Goal: Navigation & Orientation: Find specific page/section

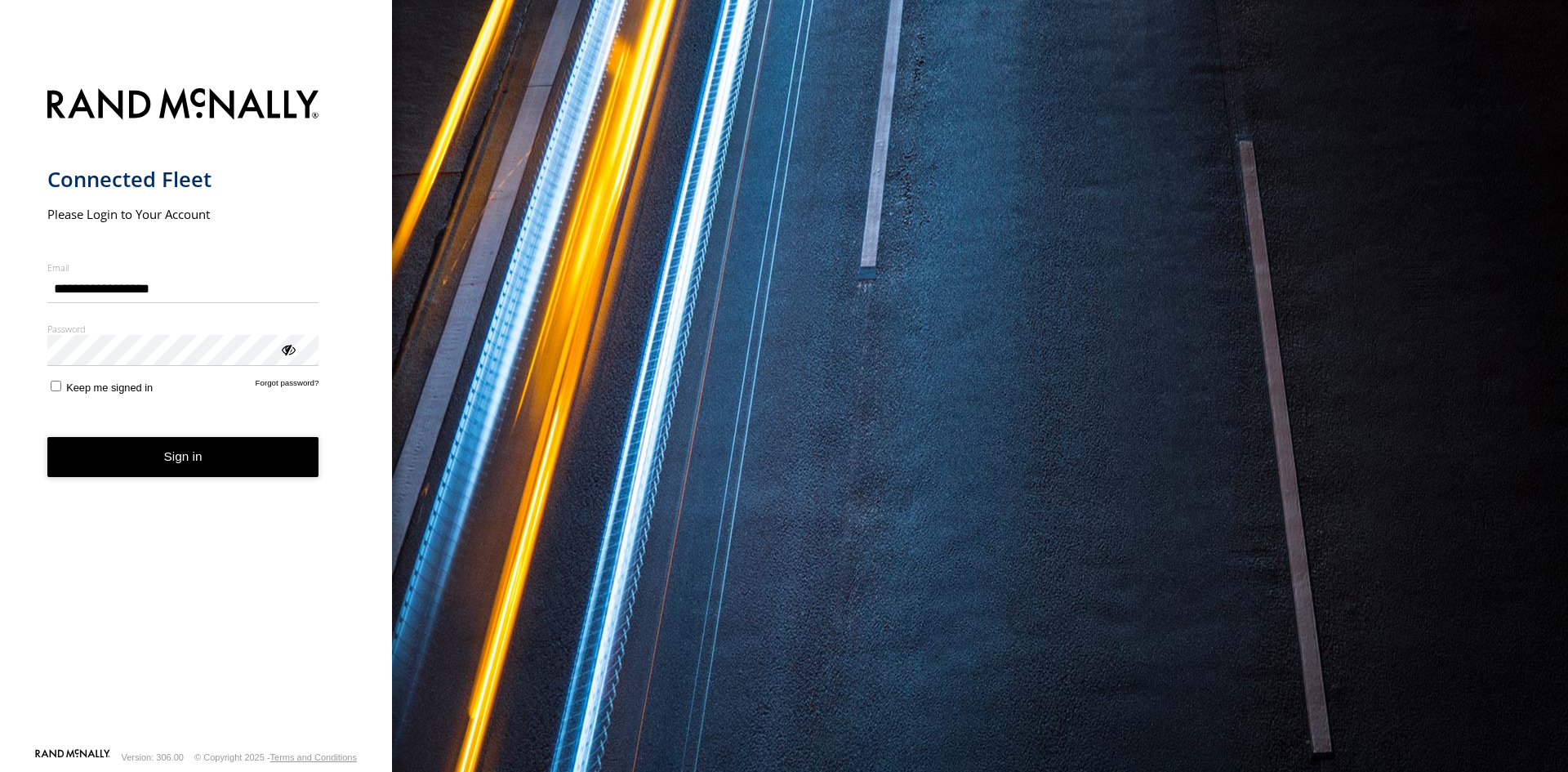
click at [214, 443] on button "Sign in" at bounding box center [183, 457] width 272 height 40
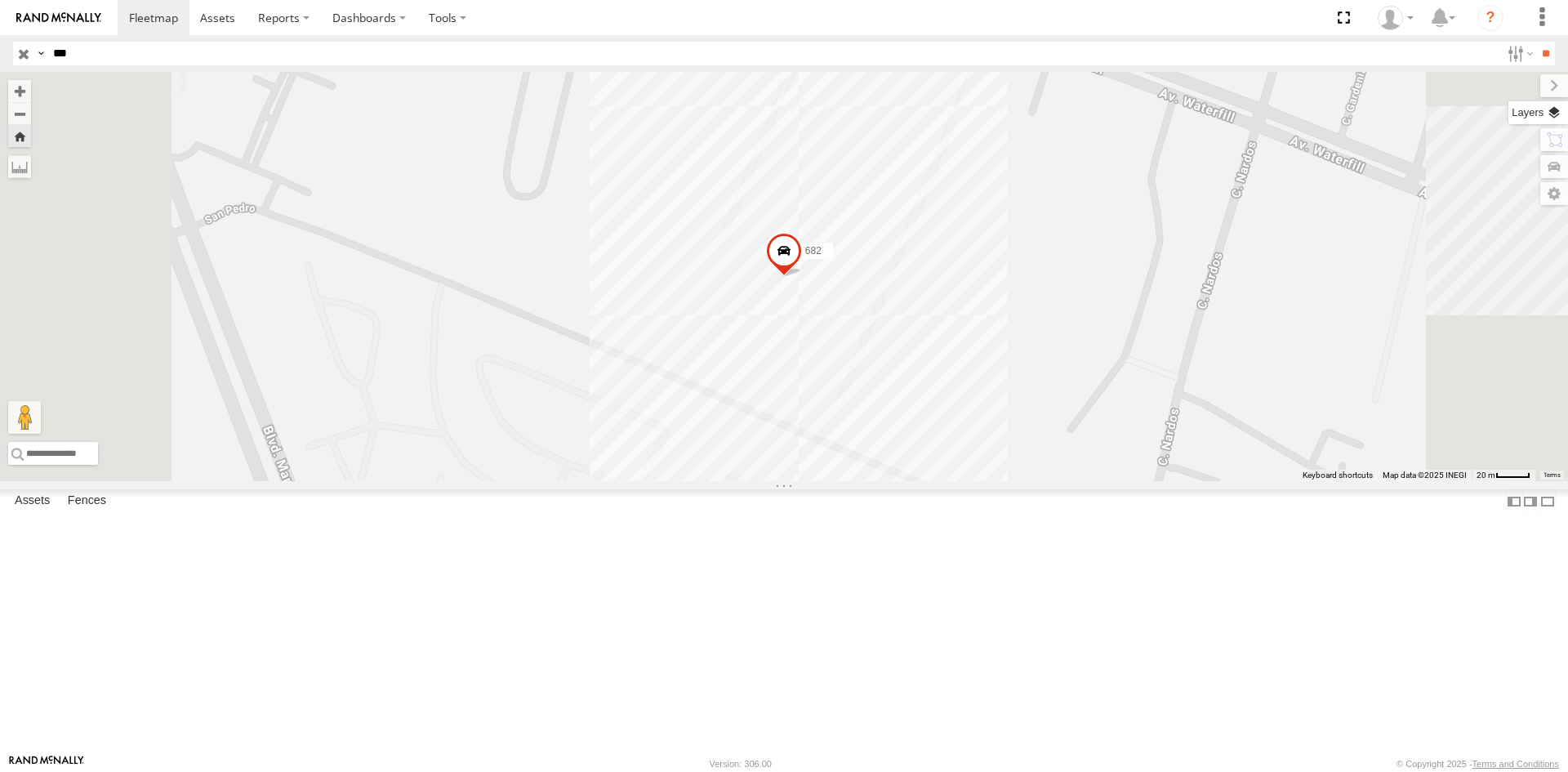
click at [1550, 119] on label at bounding box center [1537, 112] width 60 height 23
click at [0, 0] on span "Basemaps" at bounding box center [0, 0] width 0 height 0
click at [0, 0] on span "Satellite + Roadmap" at bounding box center [0, 0] width 0 height 0
